Goal: Information Seeking & Learning: Learn about a topic

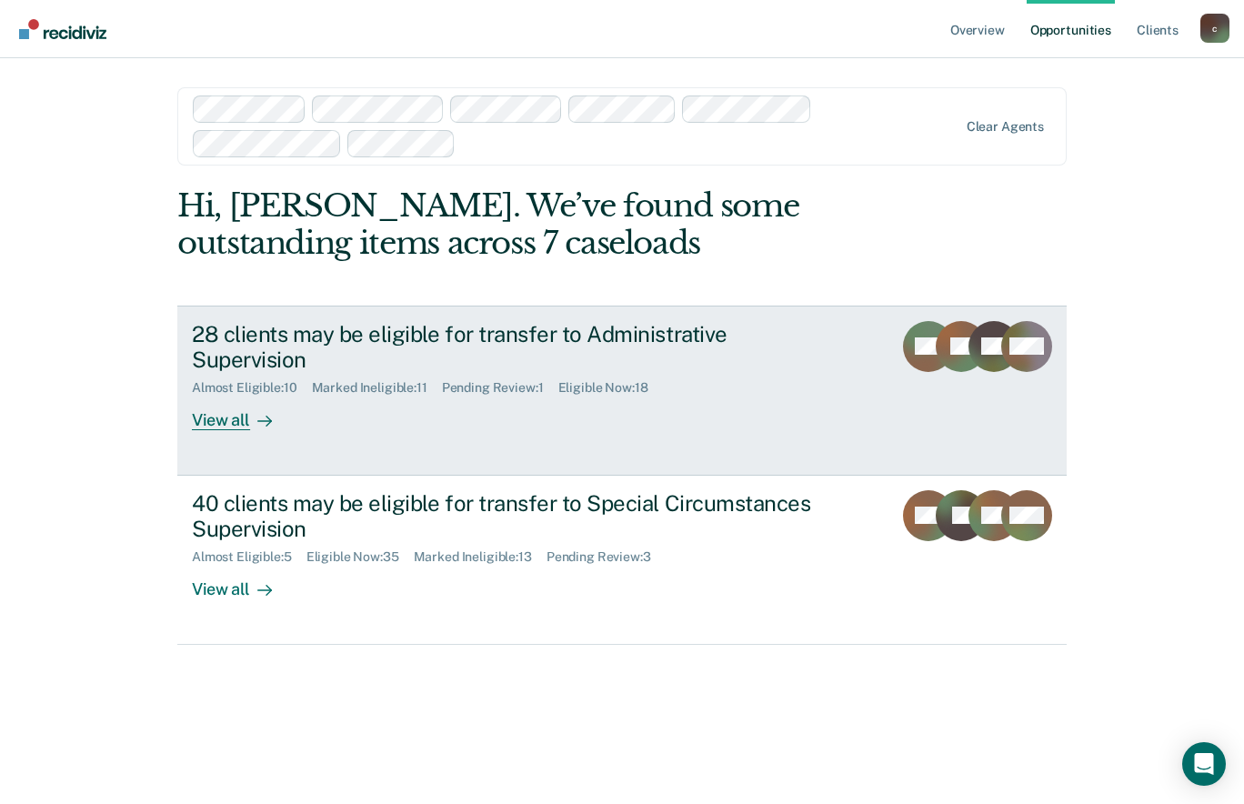
click at [229, 416] on div "View all" at bounding box center [243, 413] width 102 height 35
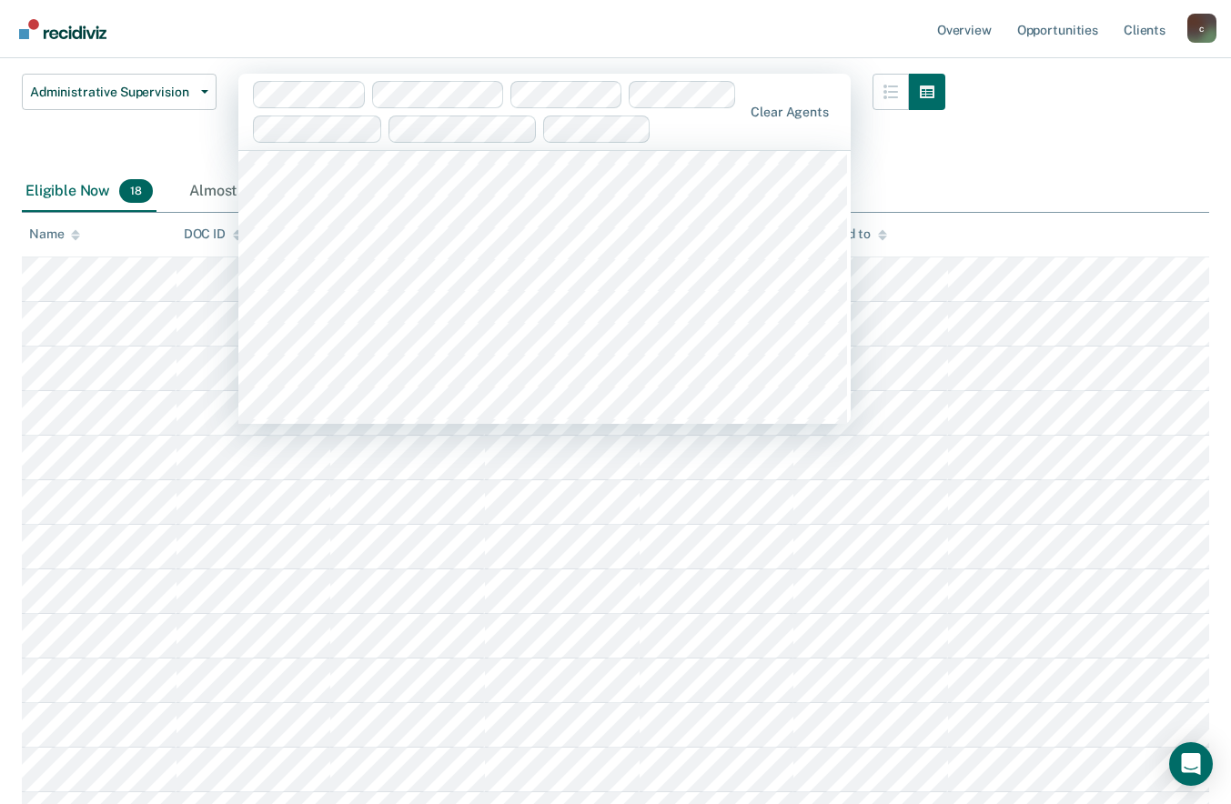
scroll to position [5853, 0]
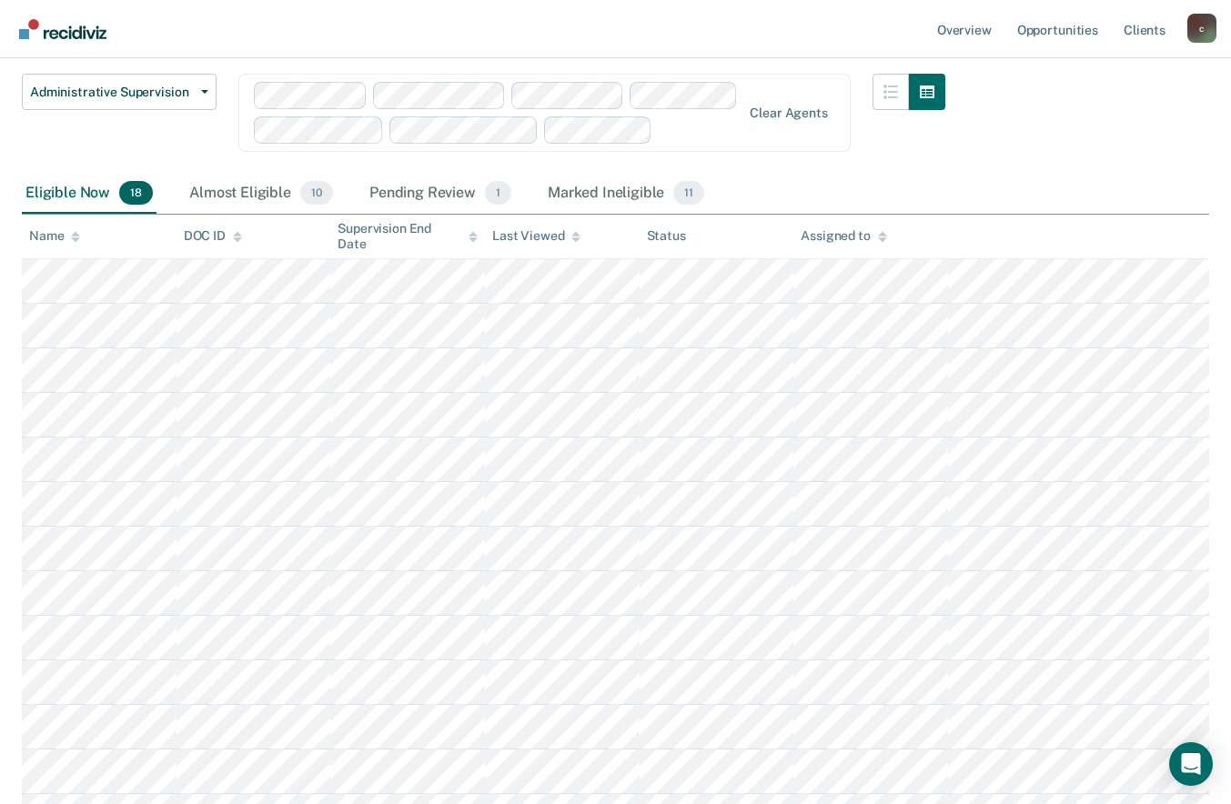
click at [1141, 144] on div "Administrative Supervision Administrative supervision is a level of supervision…" at bounding box center [615, 505] width 1187 height 1101
click at [898, 85] on icon "button" at bounding box center [890, 92] width 15 height 15
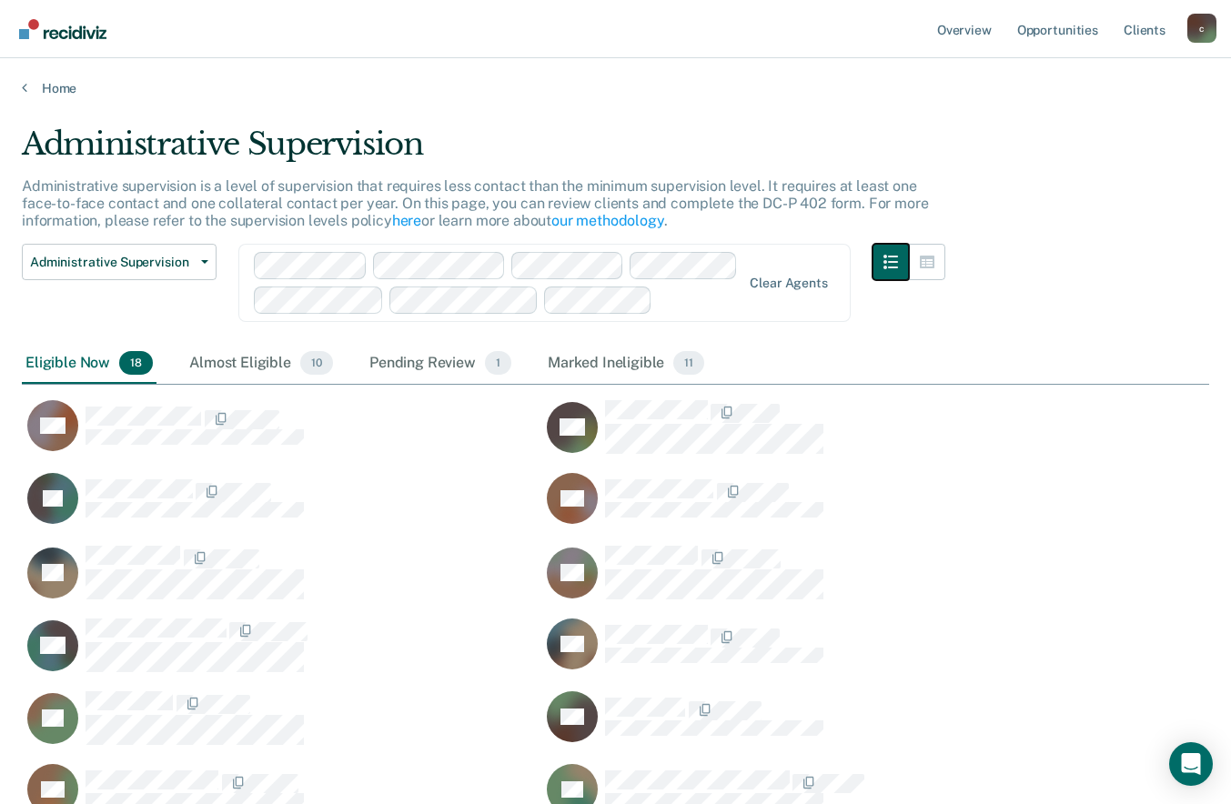
scroll to position [381, 0]
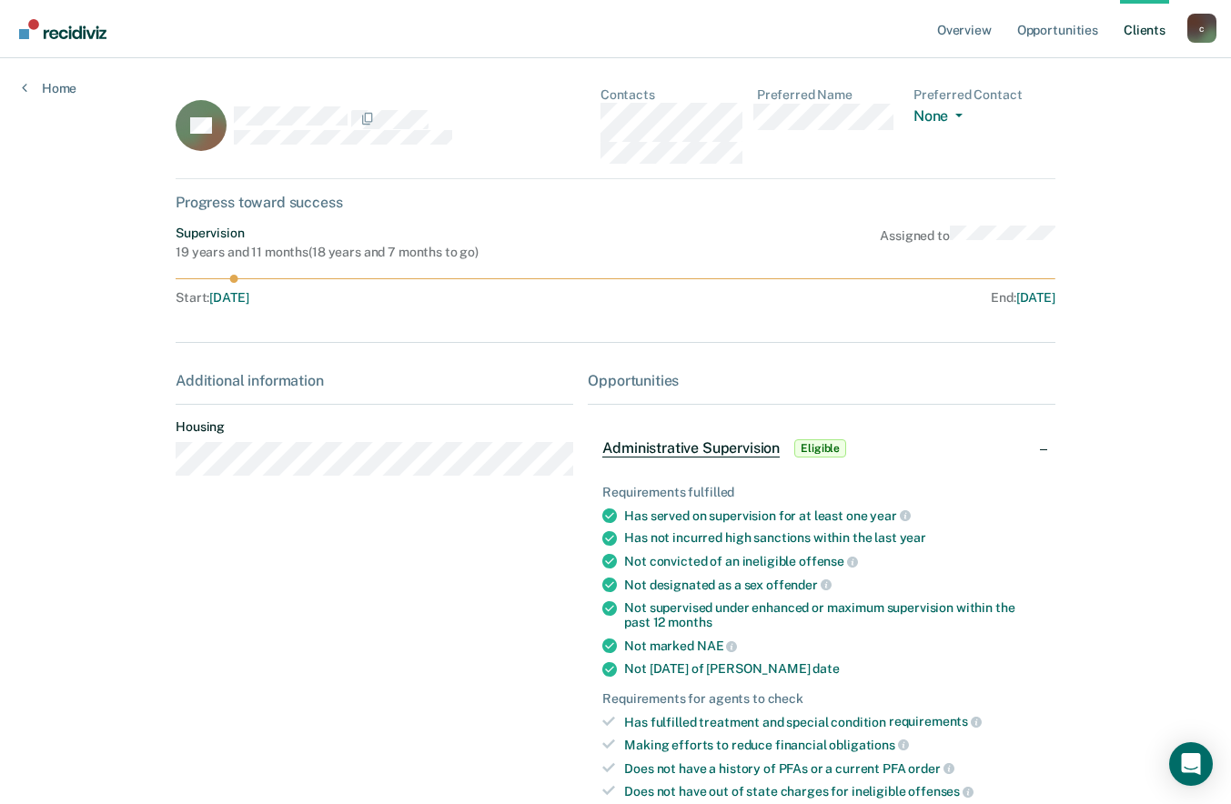
click at [1142, 29] on link "Client s" at bounding box center [1144, 29] width 49 height 58
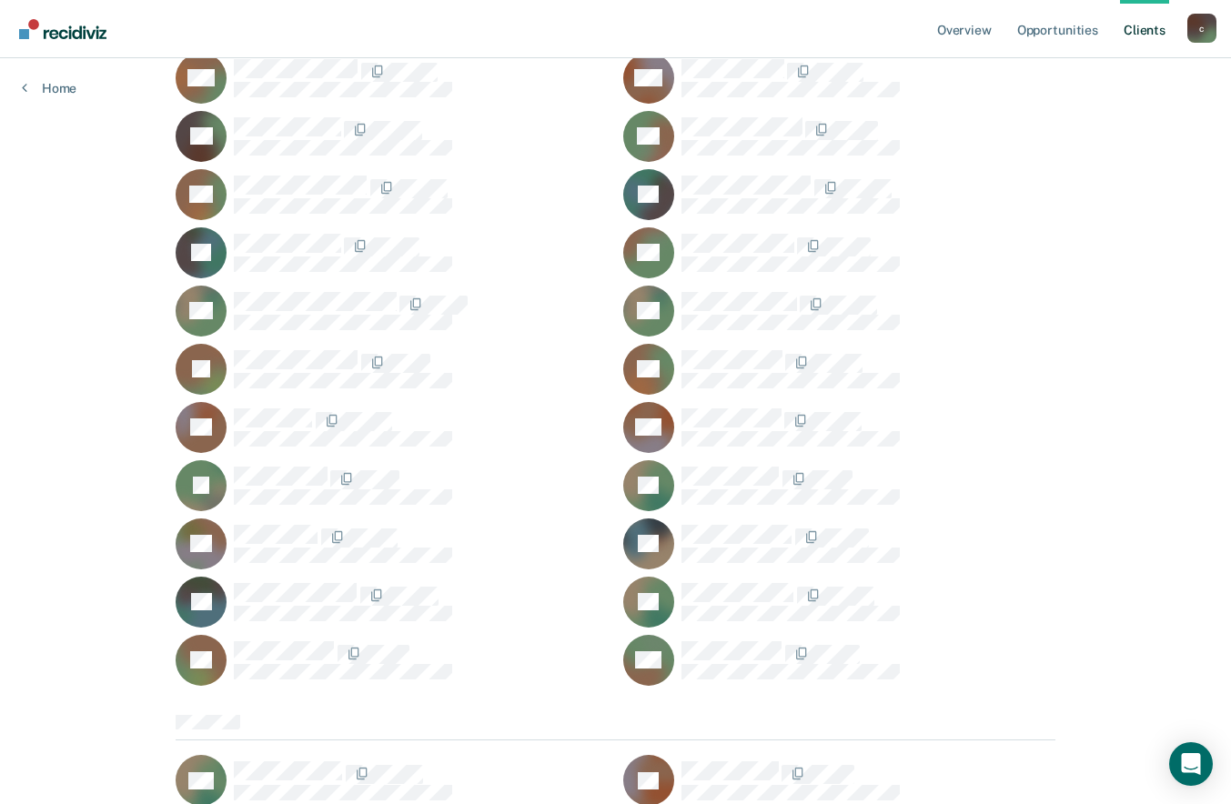
scroll to position [8971, 0]
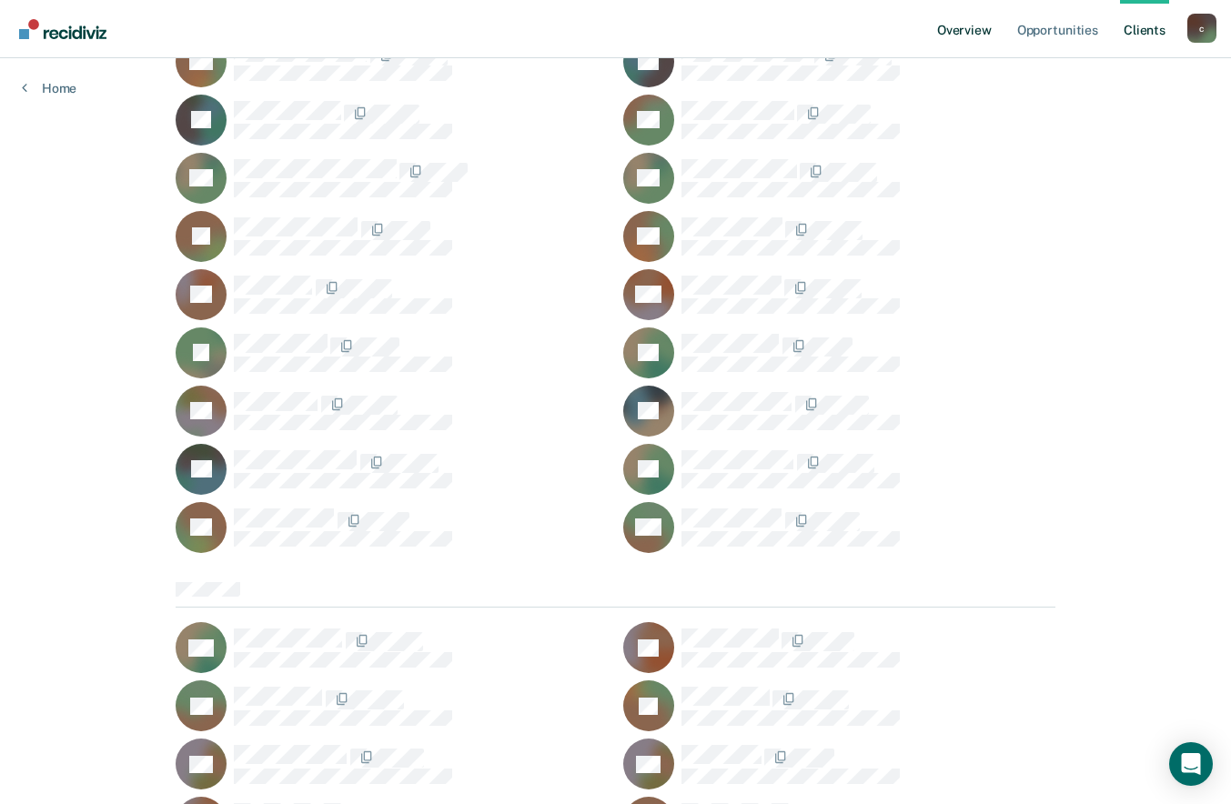
click at [965, 32] on link "Overview" at bounding box center [964, 29] width 62 height 58
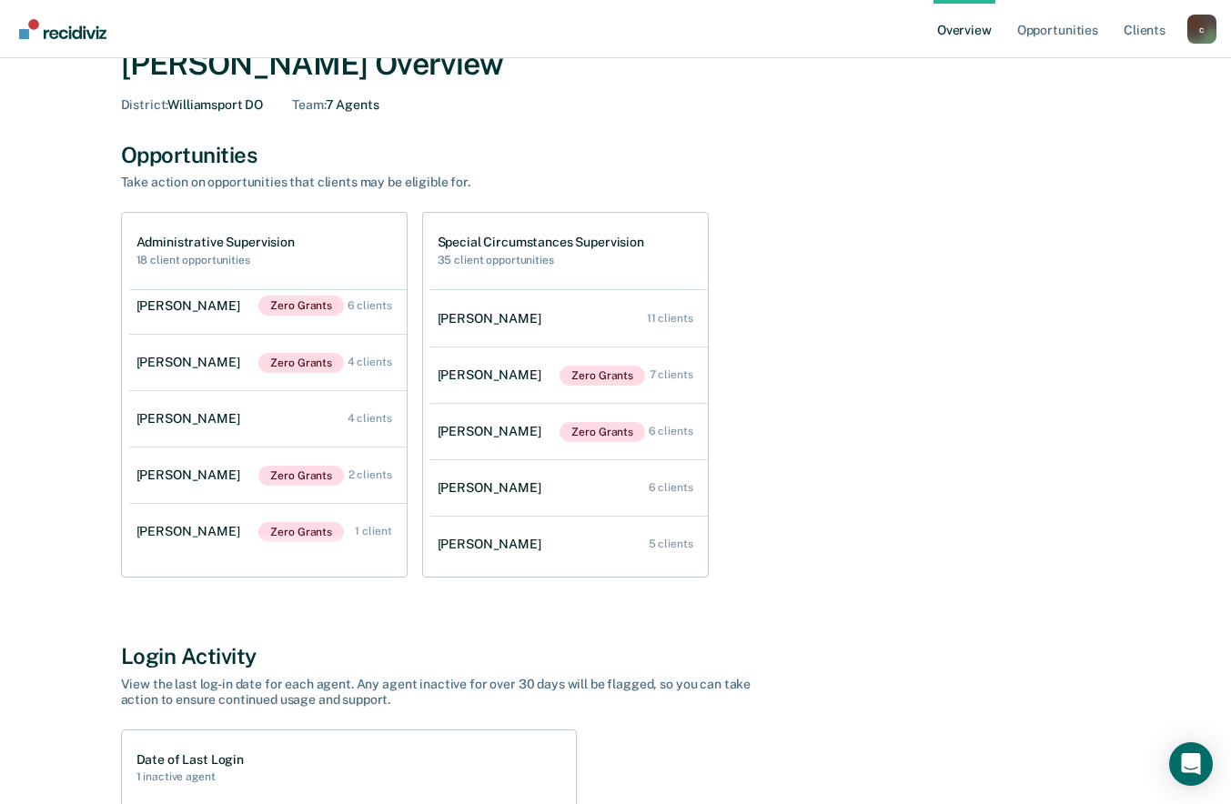
scroll to position [3, 0]
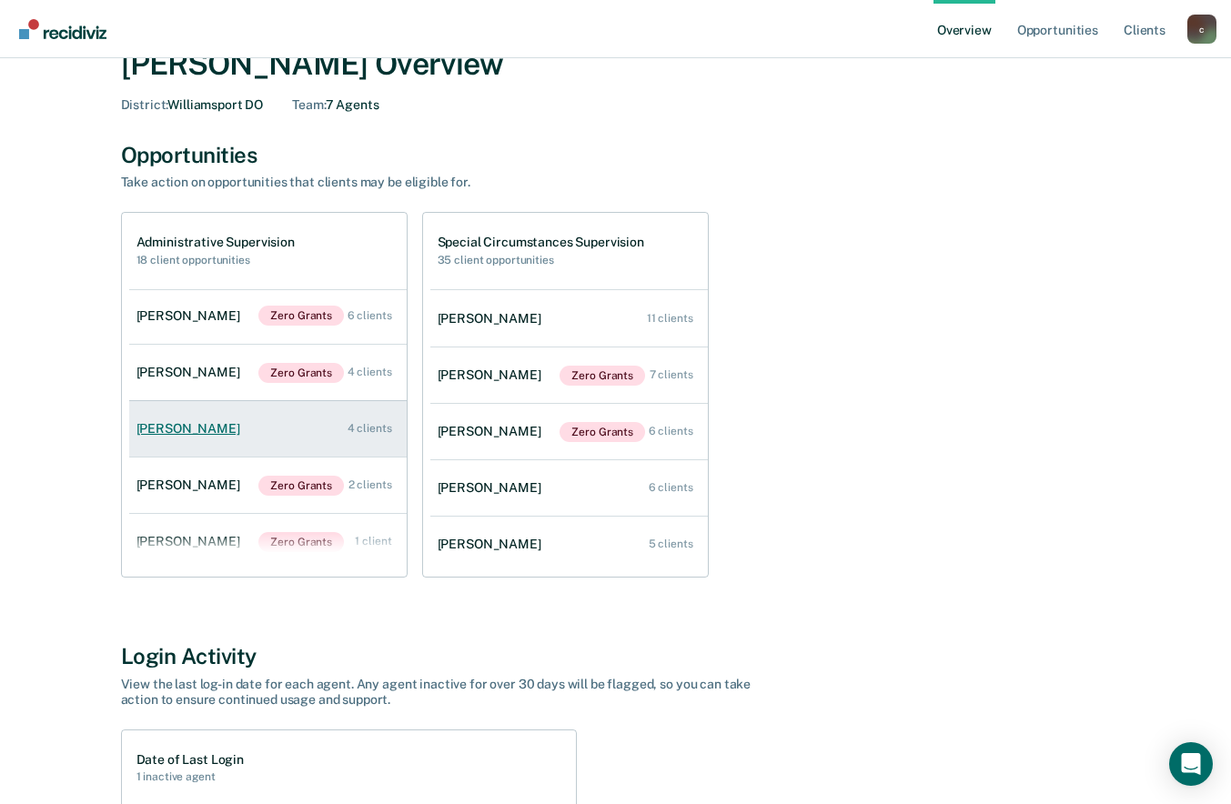
click at [179, 427] on div "[PERSON_NAME]" at bounding box center [191, 428] width 111 height 15
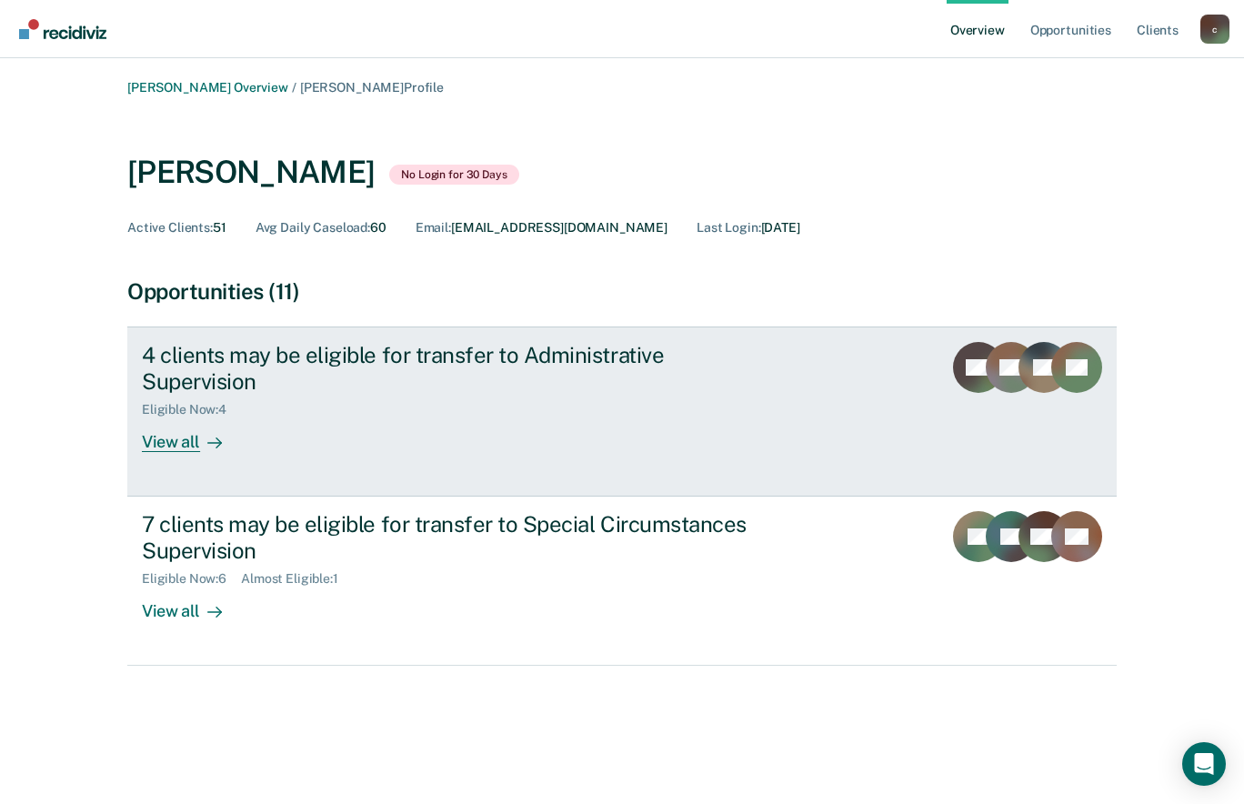
click at [178, 417] on div "View all" at bounding box center [193, 434] width 102 height 35
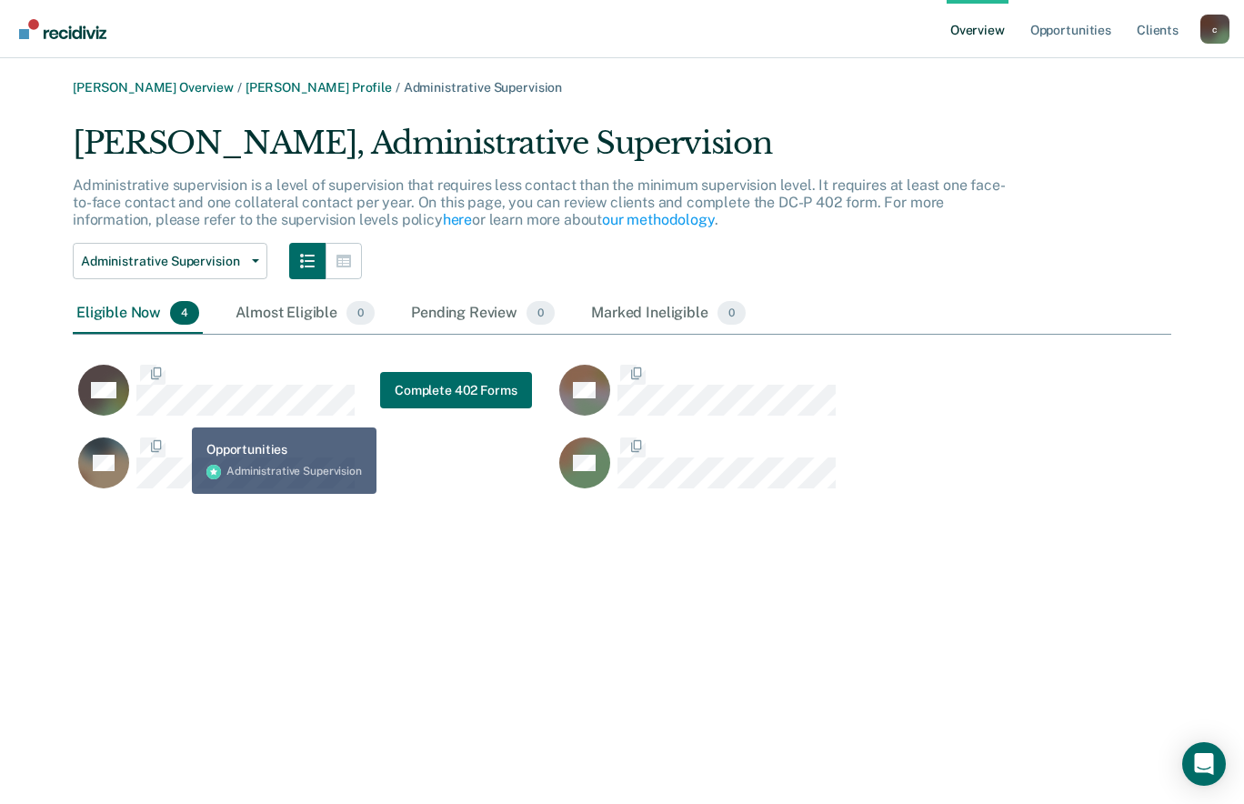
scroll to position [371, 1085]
